Goal: Information Seeking & Learning: Learn about a topic

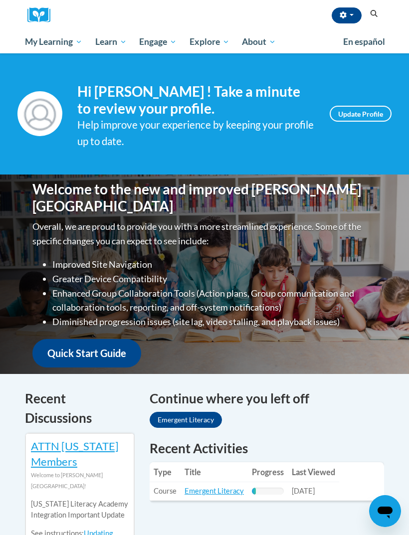
click at [334, 414] on div "Continue where you left off Emergent Literacy" at bounding box center [267, 410] width 234 height 43
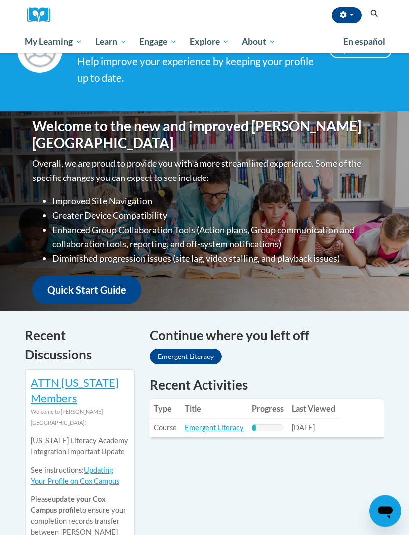
scroll to position [62, 0]
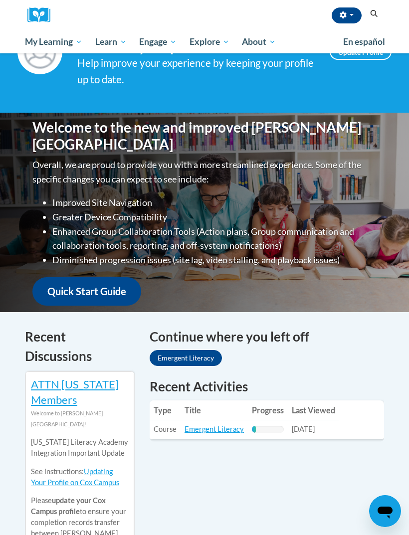
click at [209, 361] on link "Emergent Literacy" at bounding box center [186, 358] width 72 height 16
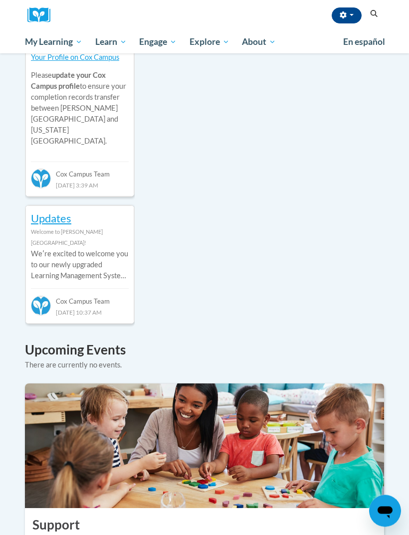
scroll to position [487, 0]
click at [0, 0] on span "PK-5 Structured Literacy Program" at bounding box center [0, 0] width 0 height 0
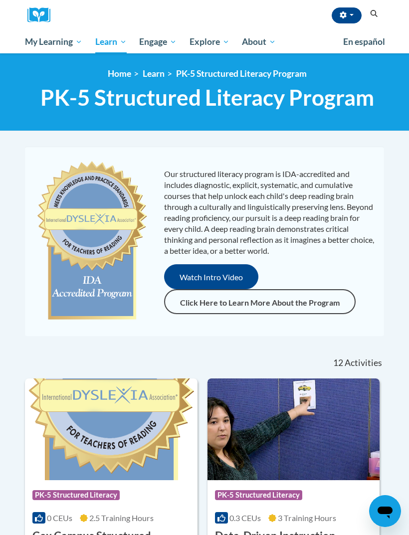
click at [0, 0] on link "My Course Progress" at bounding box center [0, 0] width 0 height 0
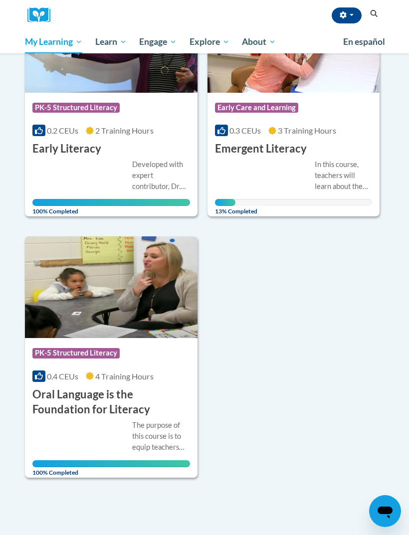
scroll to position [163, 0]
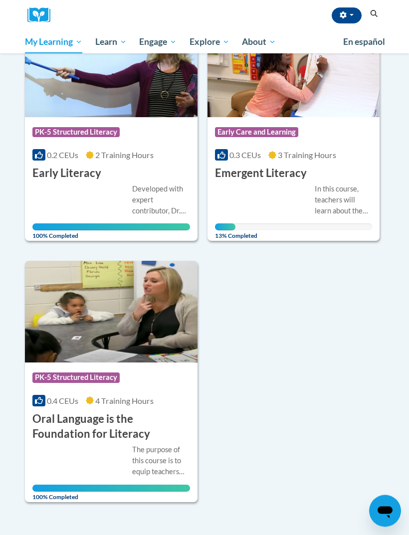
click at [314, 164] on div "Course Category: Early Care and Learning 0.3 CEUs 3 Training Hours COURSE Emerg…" at bounding box center [293, 150] width 172 height 64
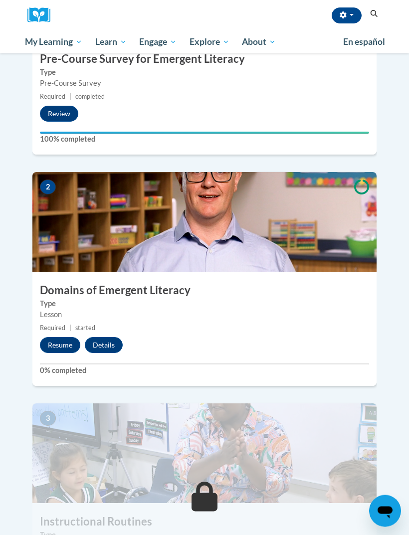
scroll to position [367, 0]
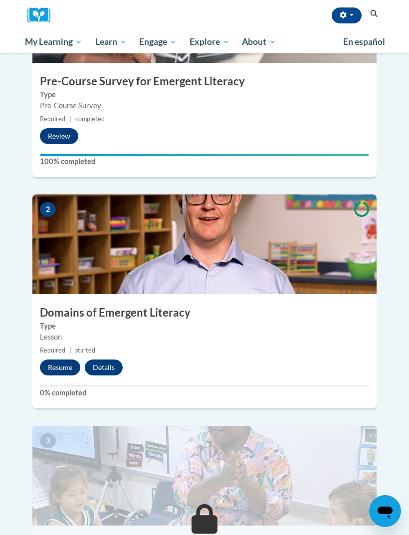
click at [62, 359] on button "Resume" at bounding box center [60, 367] width 40 height 16
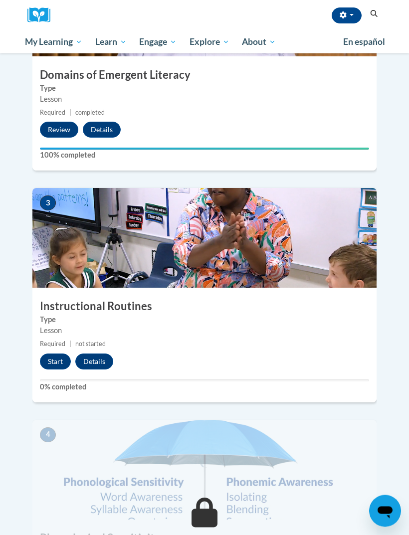
click at [53, 354] on button "Start" at bounding box center [55, 362] width 31 height 16
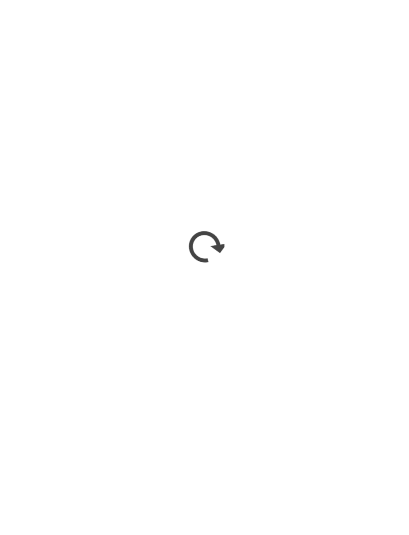
scroll to position [637, 0]
